Goal: Find specific page/section: Find specific page/section

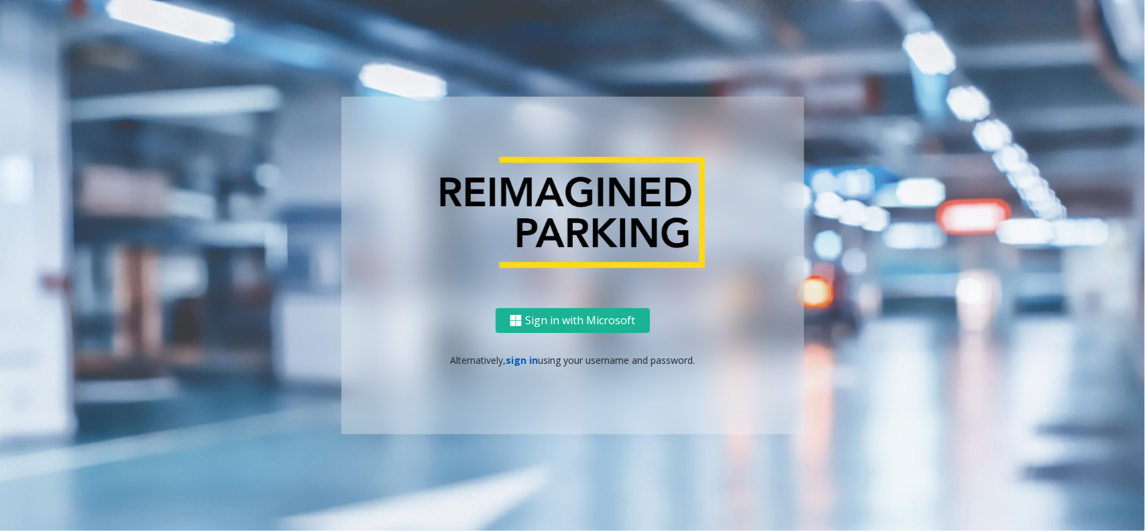
click at [522, 364] on link "sign in" at bounding box center [522, 359] width 32 height 13
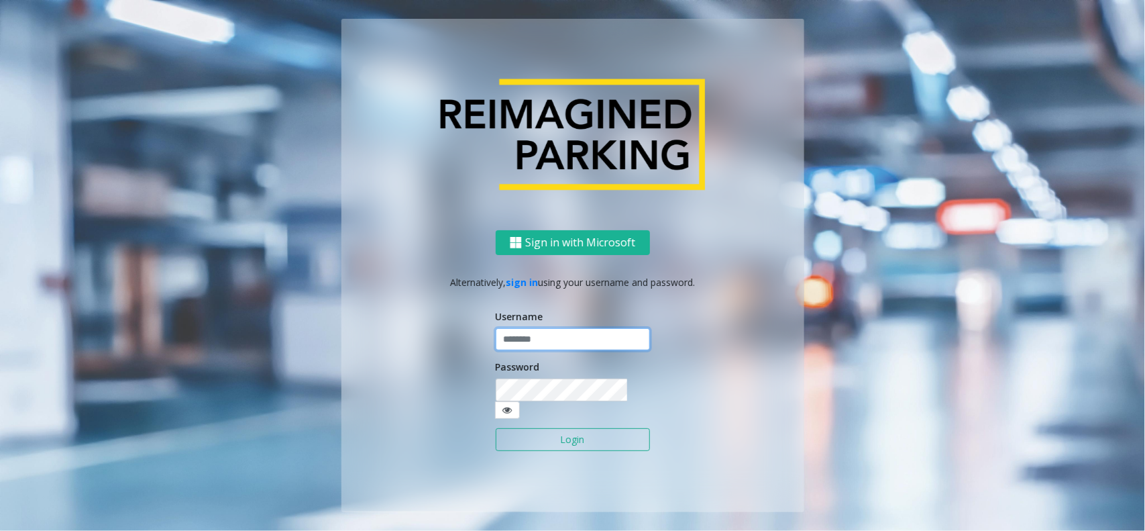
click at [534, 351] on input "text" at bounding box center [573, 339] width 154 height 23
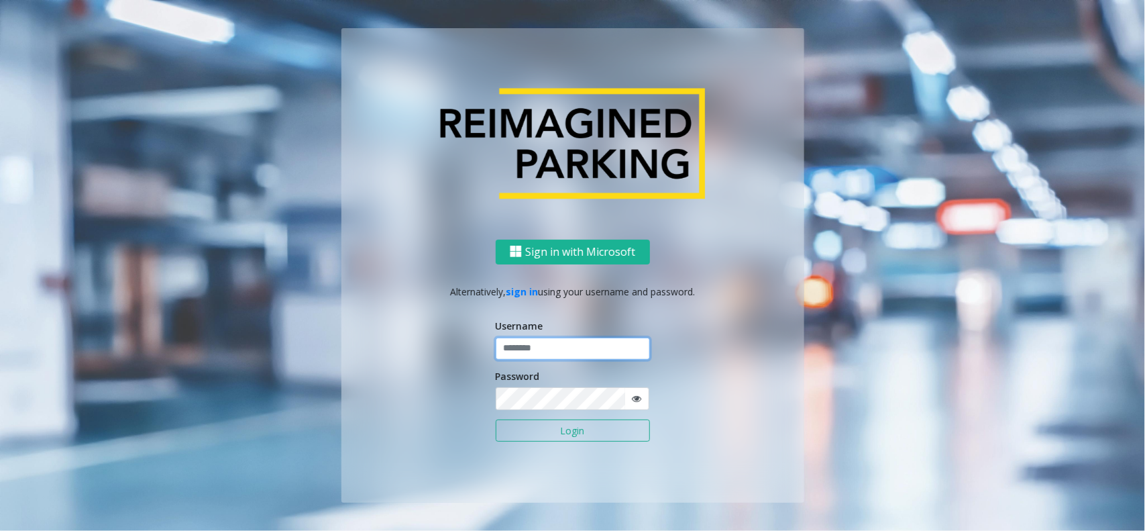
type input "**********"
click at [547, 433] on button "Login" at bounding box center [573, 430] width 154 height 23
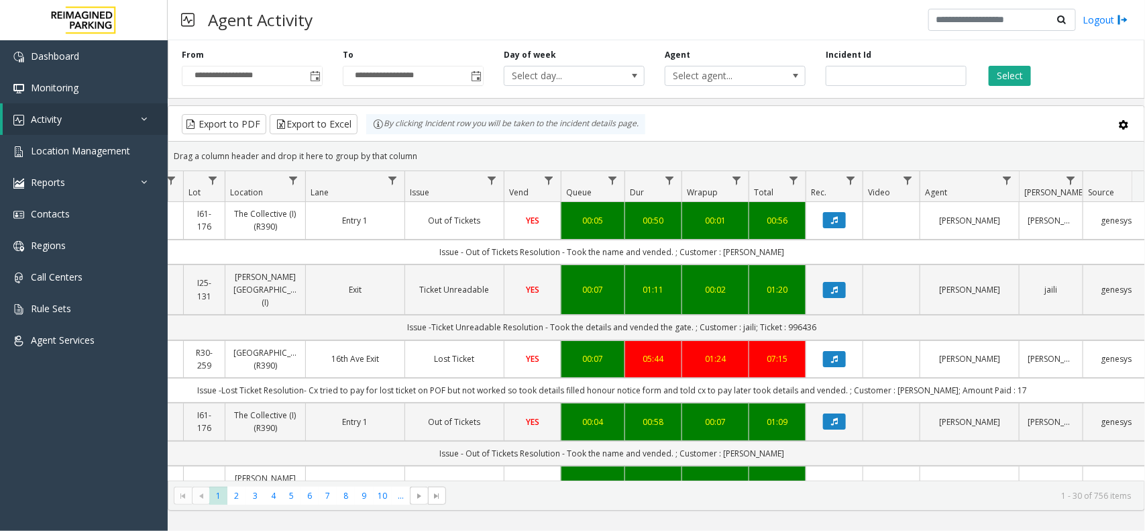
scroll to position [0, 198]
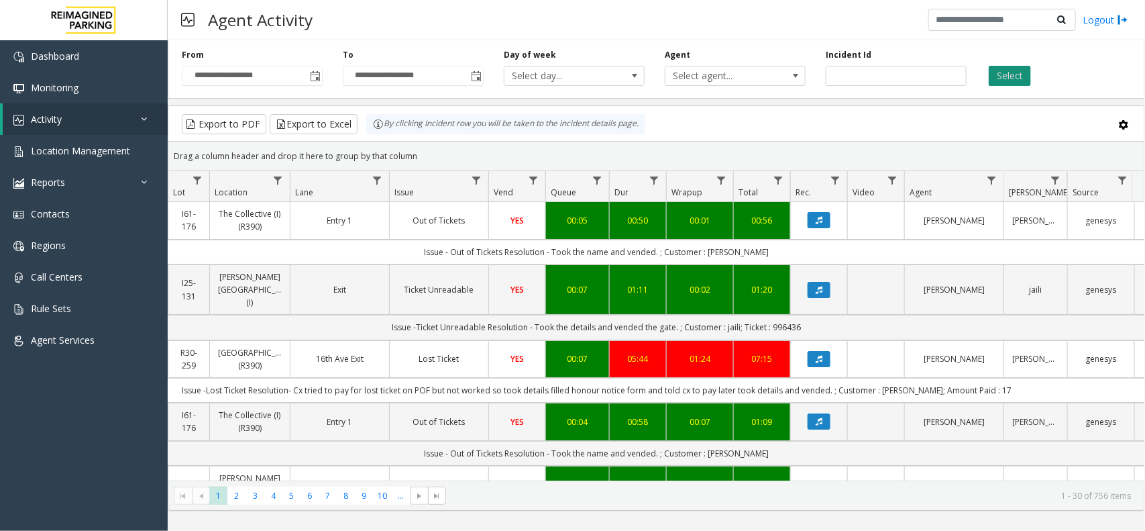
click at [993, 82] on button "Select" at bounding box center [1010, 76] width 42 height 20
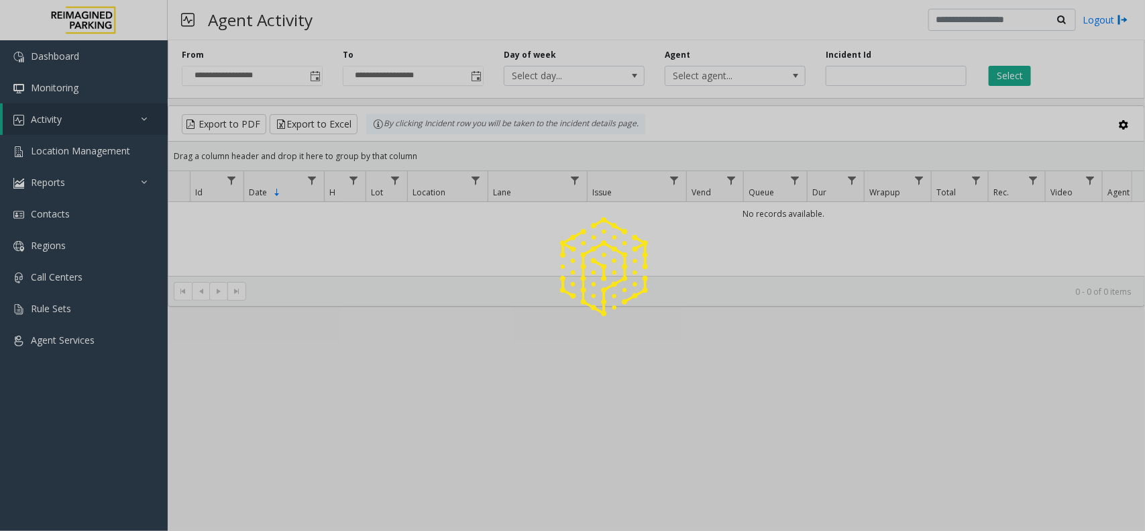
click at [125, 156] on div at bounding box center [572, 265] width 1145 height 531
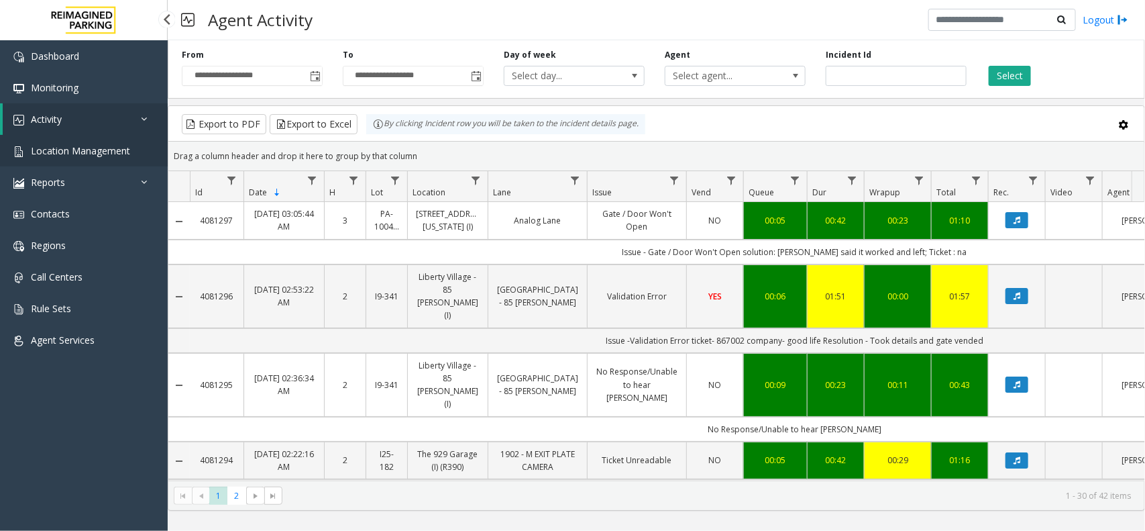
click at [125, 156] on link "Location Management" at bounding box center [84, 151] width 168 height 32
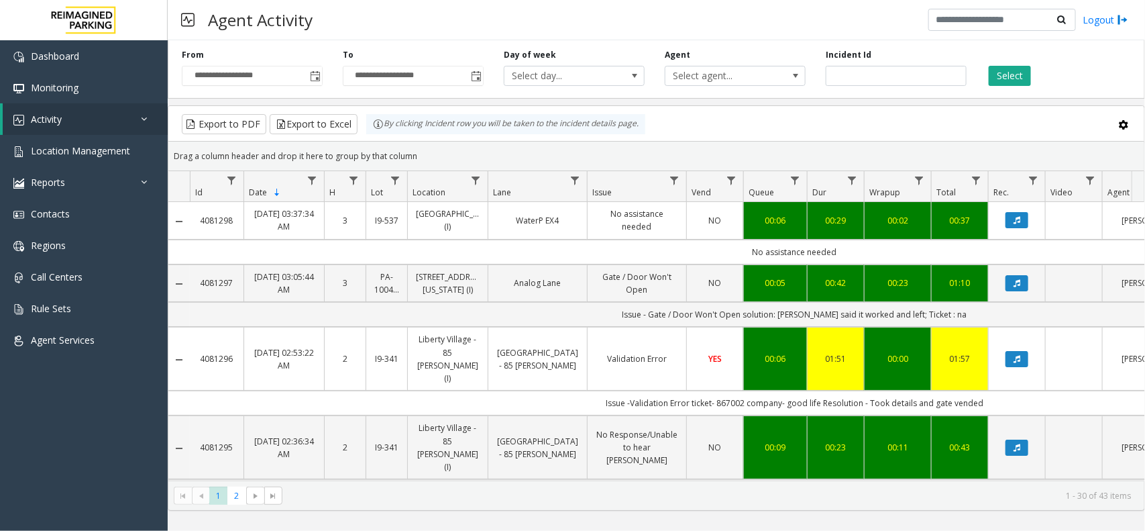
scroll to position [0, 198]
